Goal: Transaction & Acquisition: Subscribe to service/newsletter

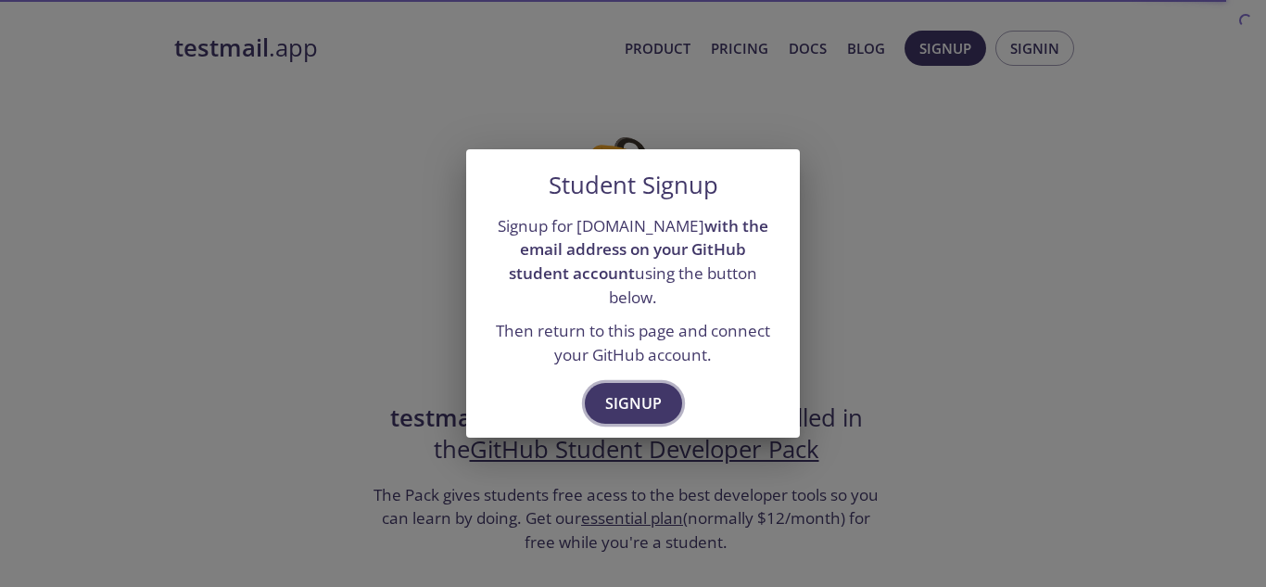
click at [635, 390] on span "Signup" at bounding box center [633, 403] width 57 height 26
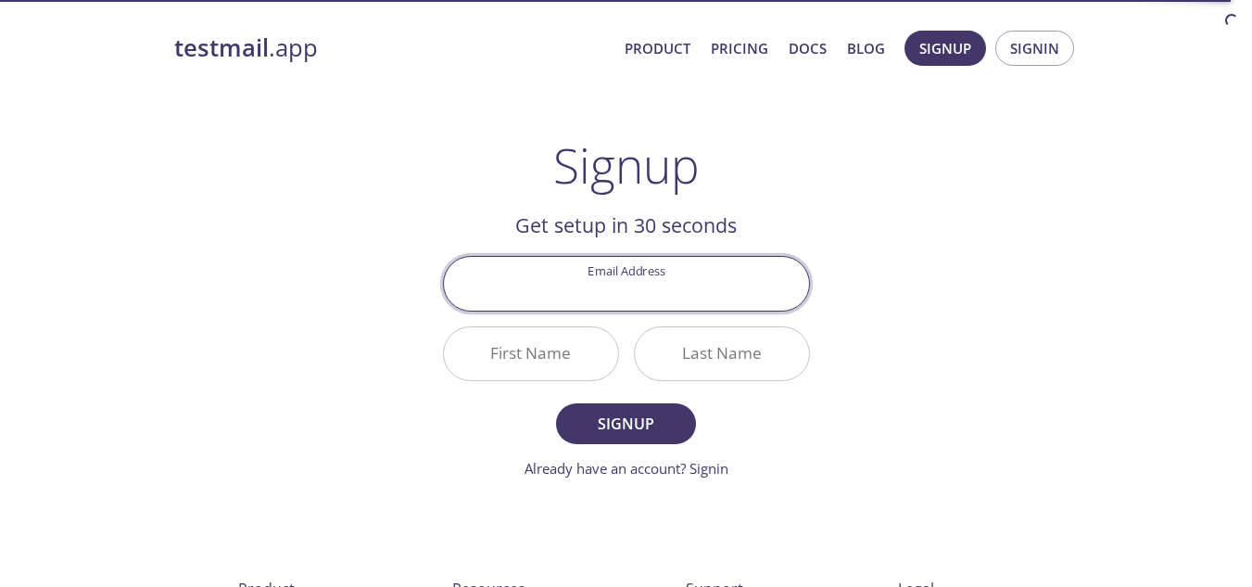
type input "ilyesrejeb12@gmail.com"
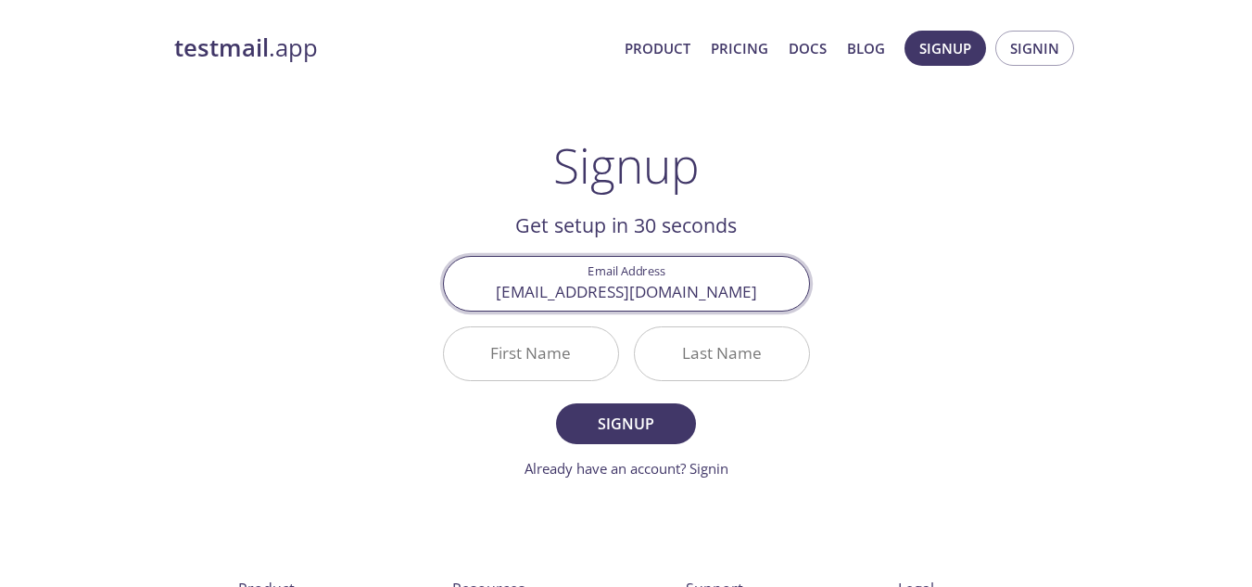
click at [541, 337] on input "First Name" at bounding box center [531, 353] width 174 height 53
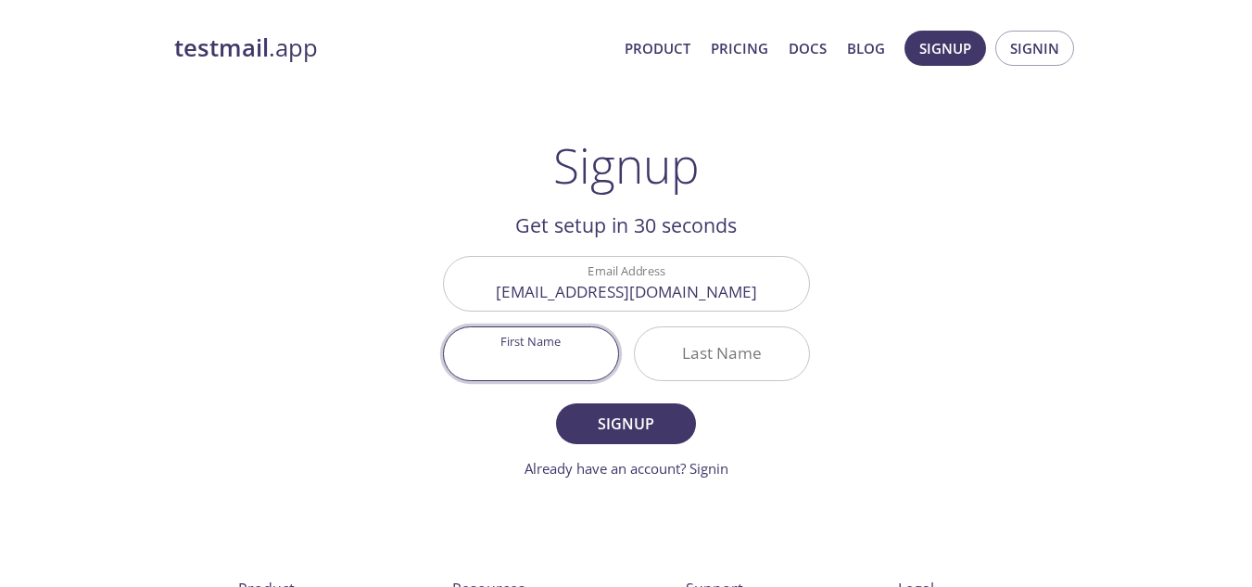
type input "Ilyes"
type input "Rejeb"
click at [728, 380] on div "Rejeb" at bounding box center [722, 353] width 176 height 55
click at [769, 386] on div "Last Name Rejeb" at bounding box center [721, 353] width 191 height 69
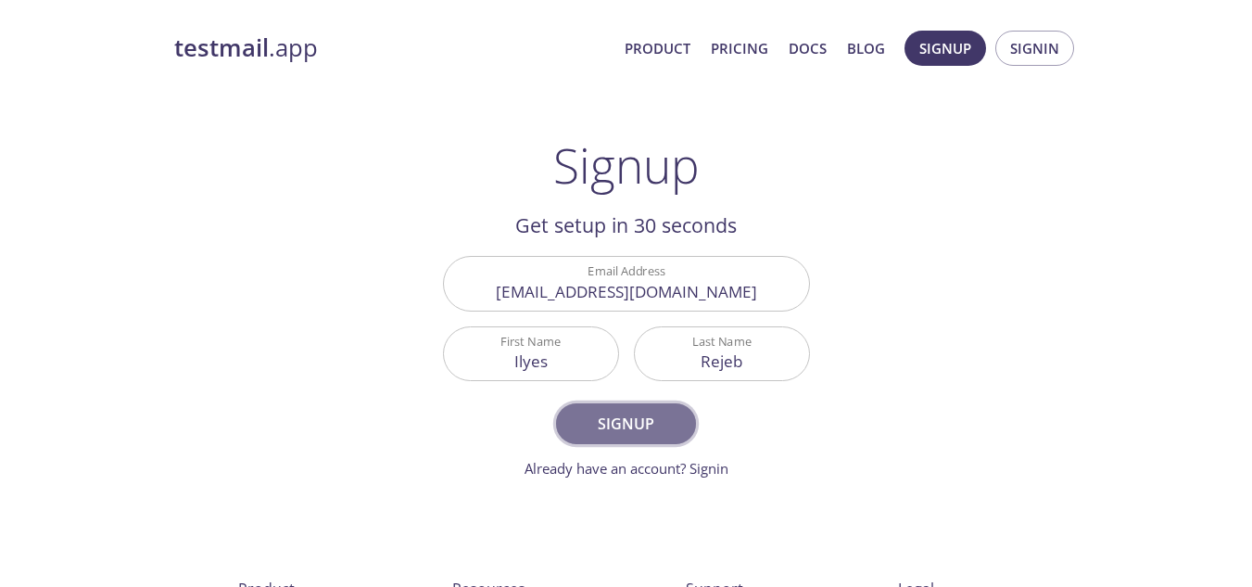
click at [637, 418] on span "Signup" at bounding box center [625, 424] width 98 height 26
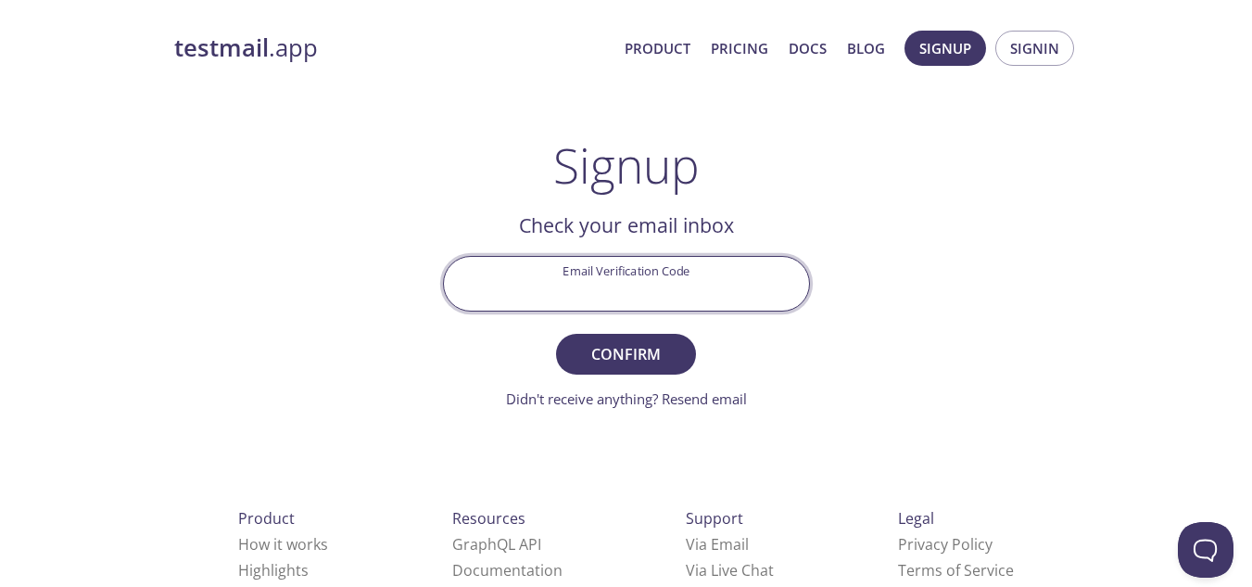
click at [599, 292] on input "Email Verification Code" at bounding box center [626, 283] width 365 height 53
paste input "9PLT6M8"
type input "9PLT6M8"
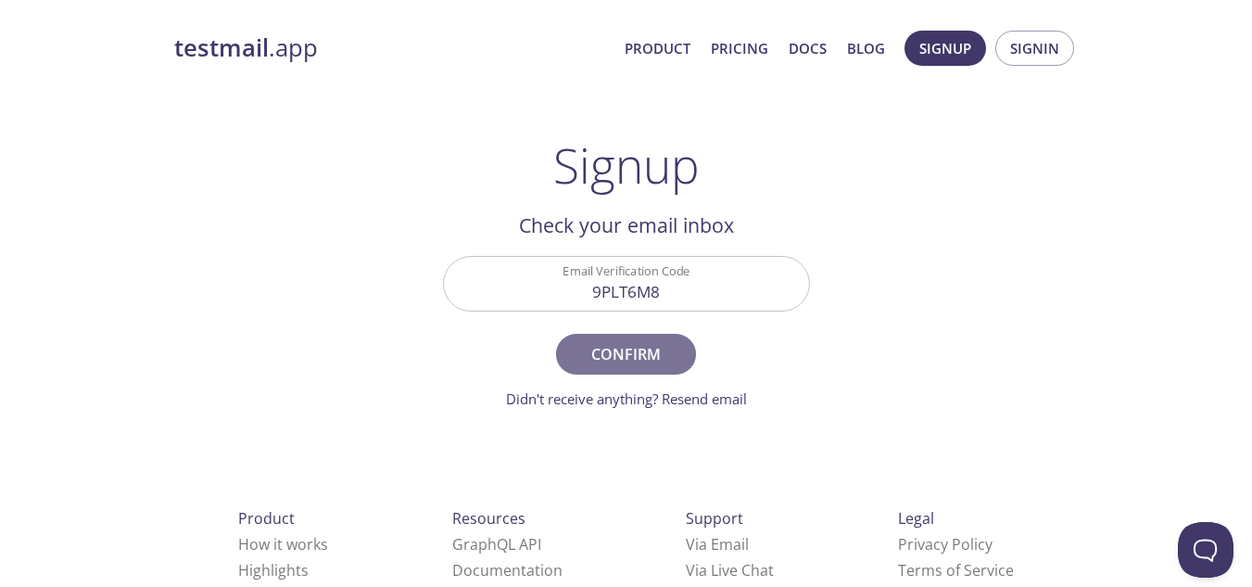
click at [625, 347] on span "Confirm" at bounding box center [625, 354] width 98 height 26
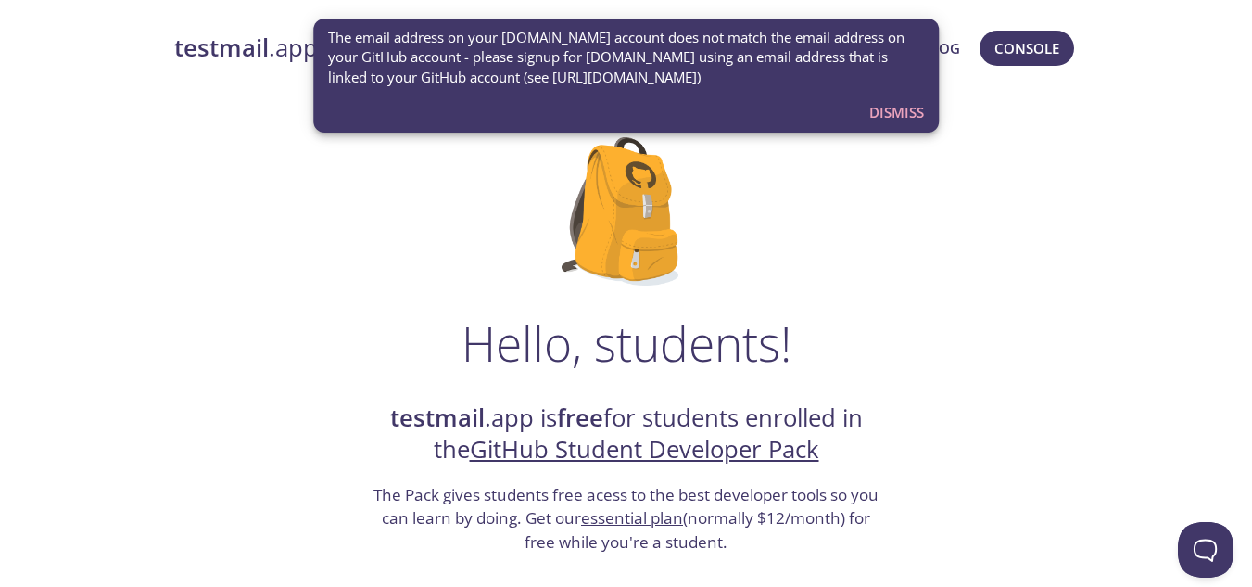
click at [899, 115] on span "Dismiss" at bounding box center [896, 112] width 55 height 24
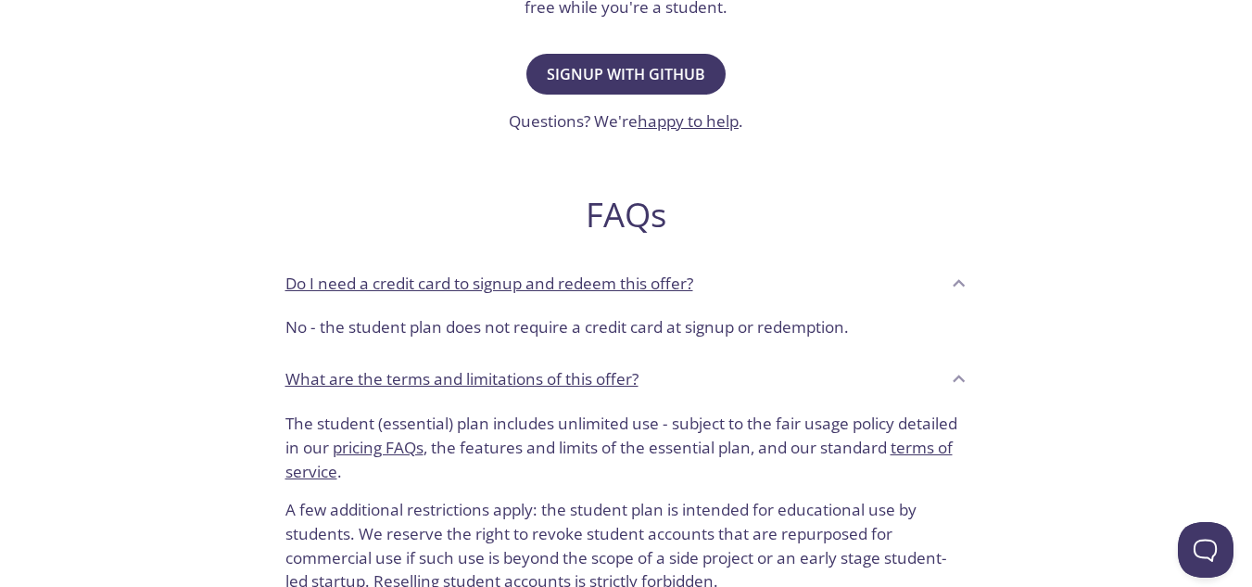
scroll to position [537, 0]
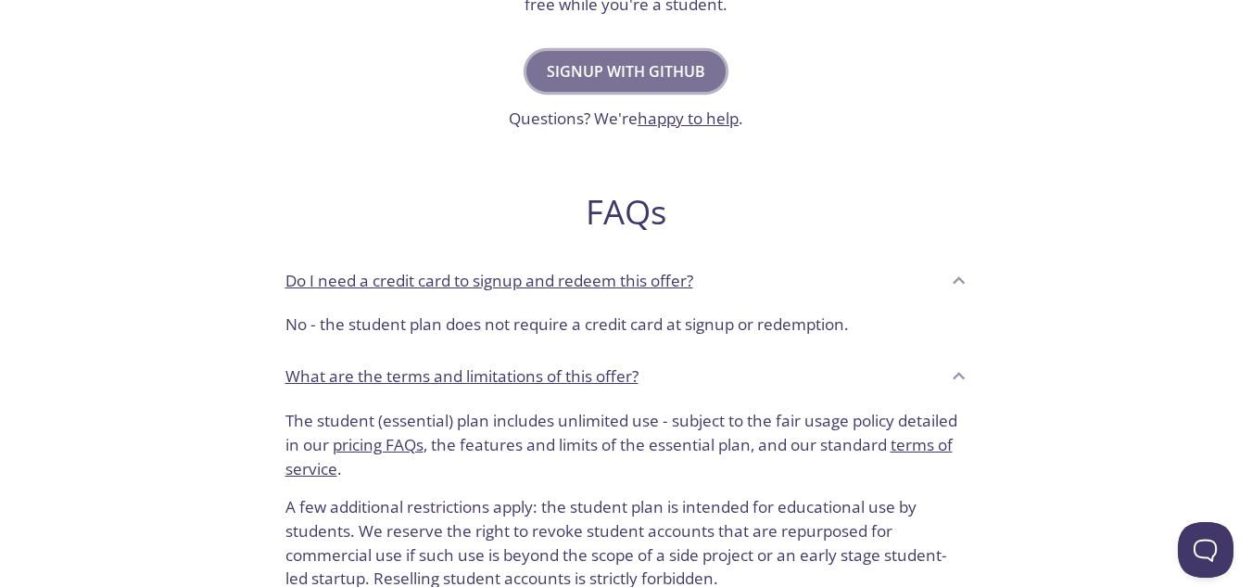
click at [598, 68] on span "Signup with GitHub" at bounding box center [626, 71] width 158 height 26
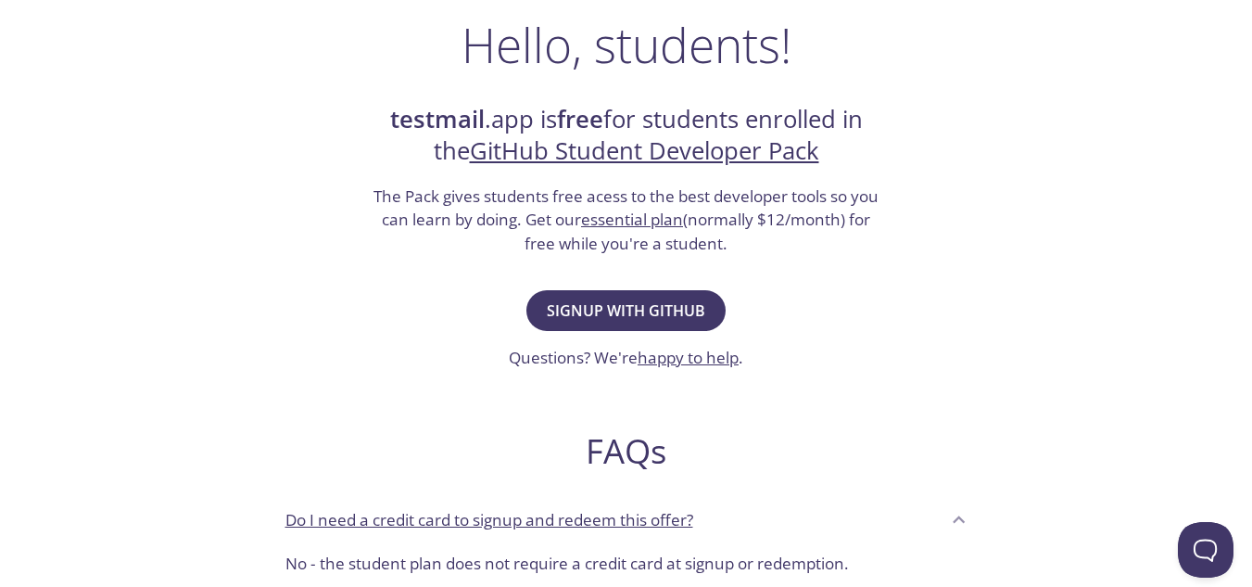
scroll to position [362, 0]
